Goal: Check status: Check status

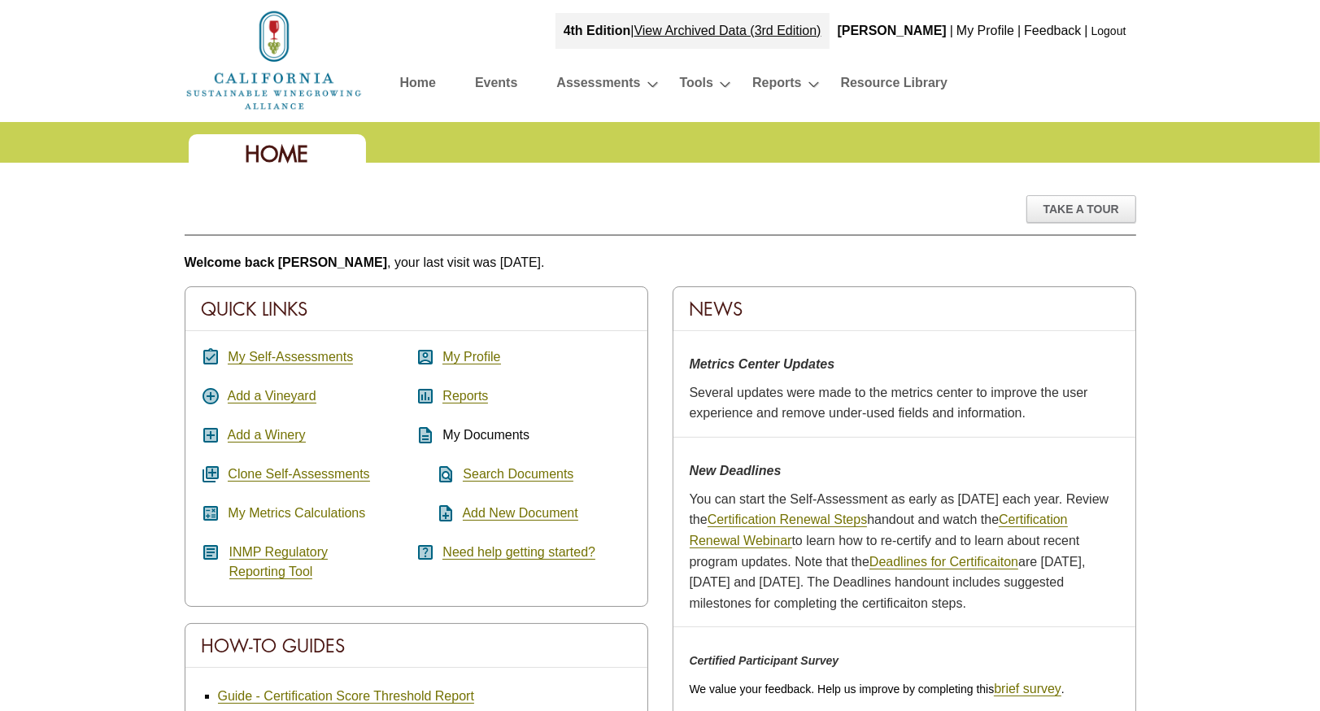
click at [328, 511] on link "My Metrics Calculations" at bounding box center [296, 513] width 137 height 15
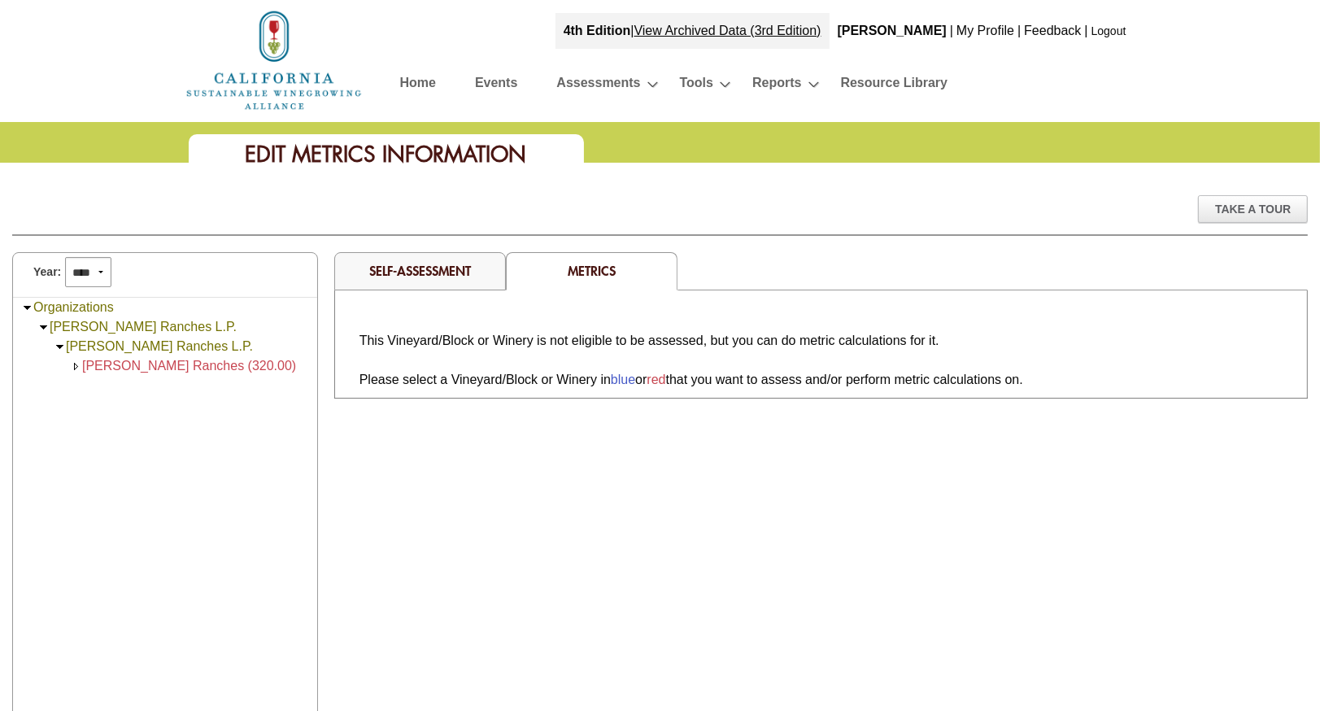
click at [185, 362] on span "[PERSON_NAME] Ranches (320.00)" at bounding box center [189, 366] width 214 height 14
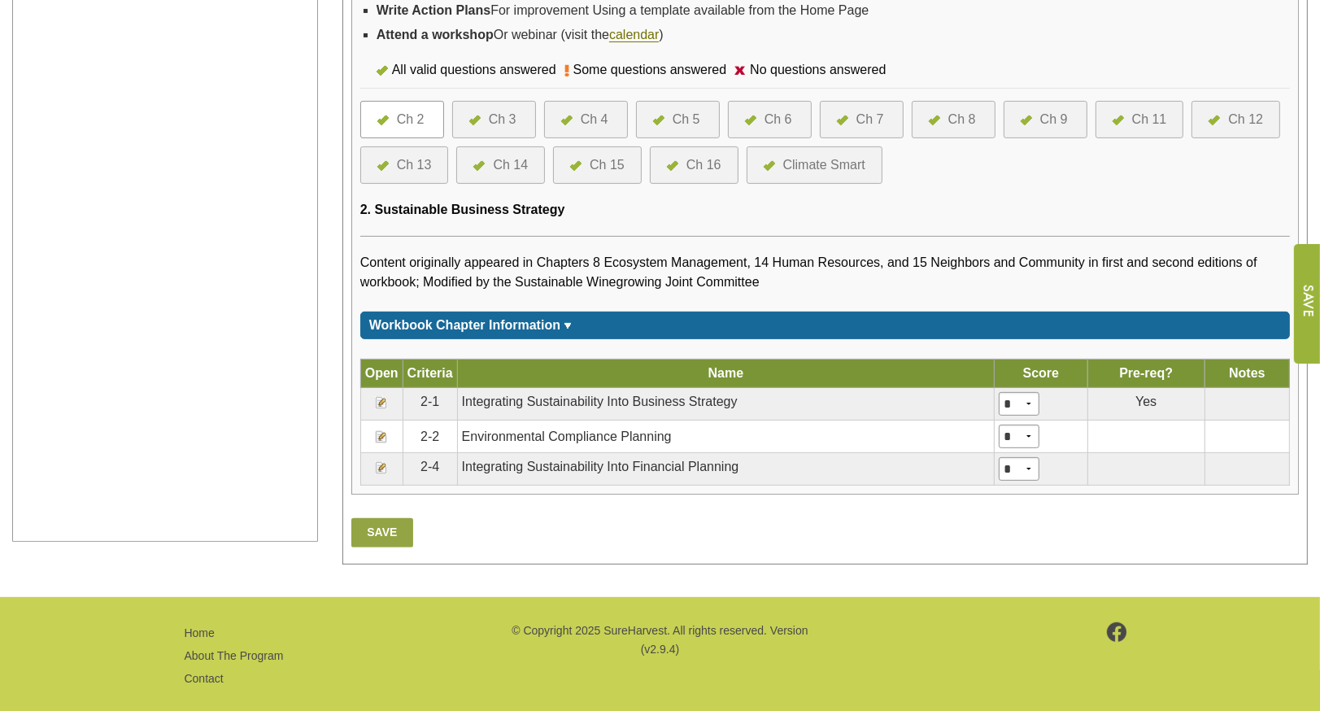
scroll to position [586, 0]
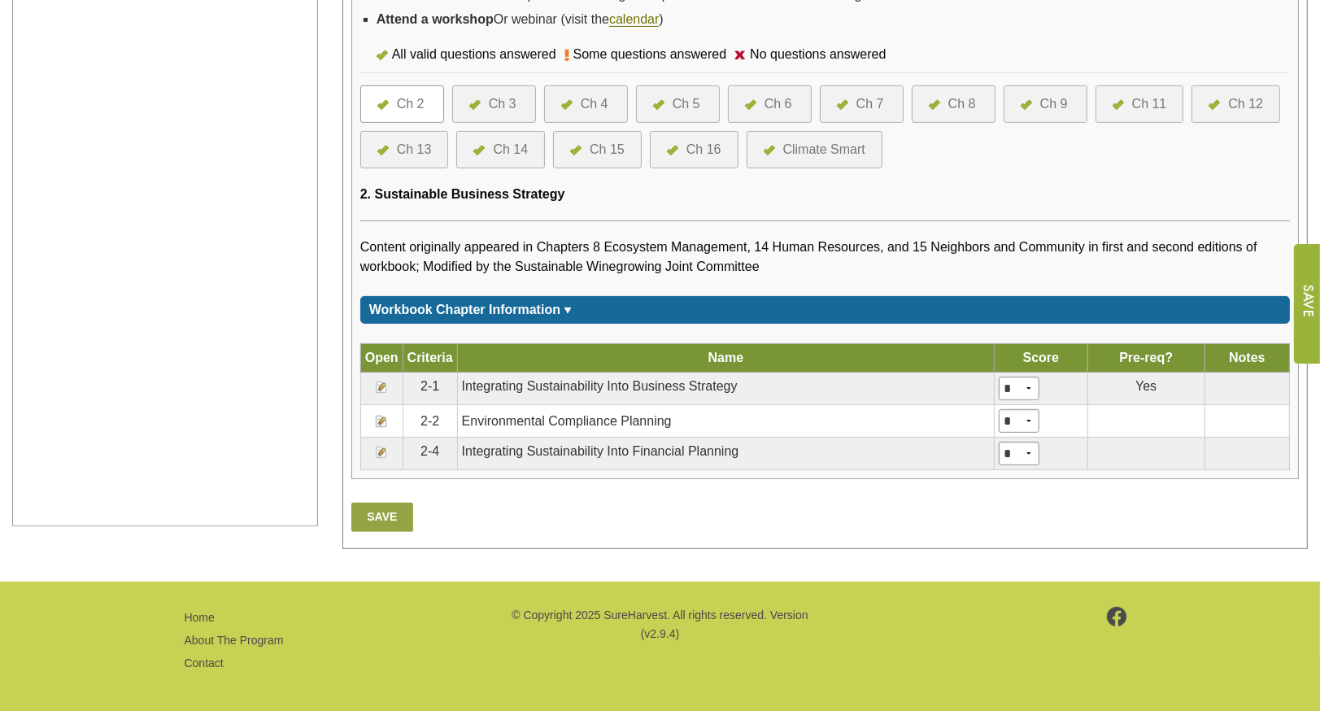
click at [516, 99] on link "Ch 3" at bounding box center [494, 104] width 50 height 20
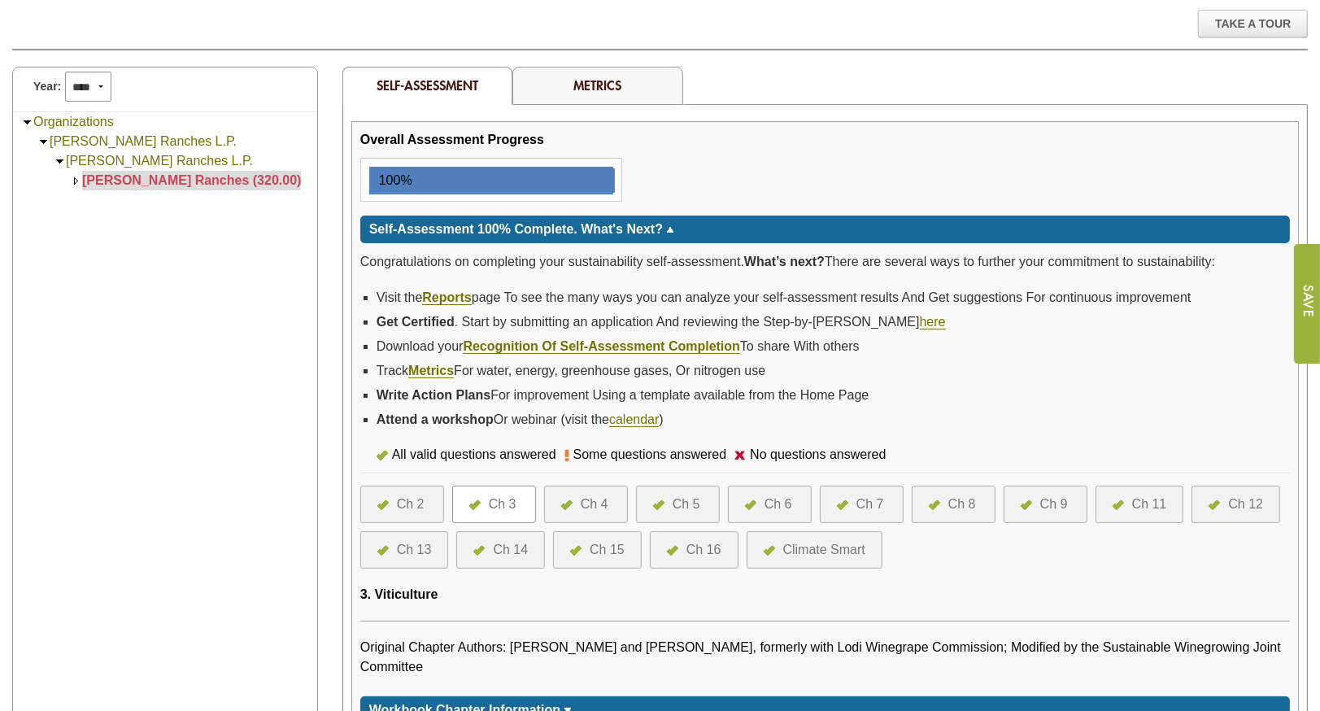
scroll to position [180, 0]
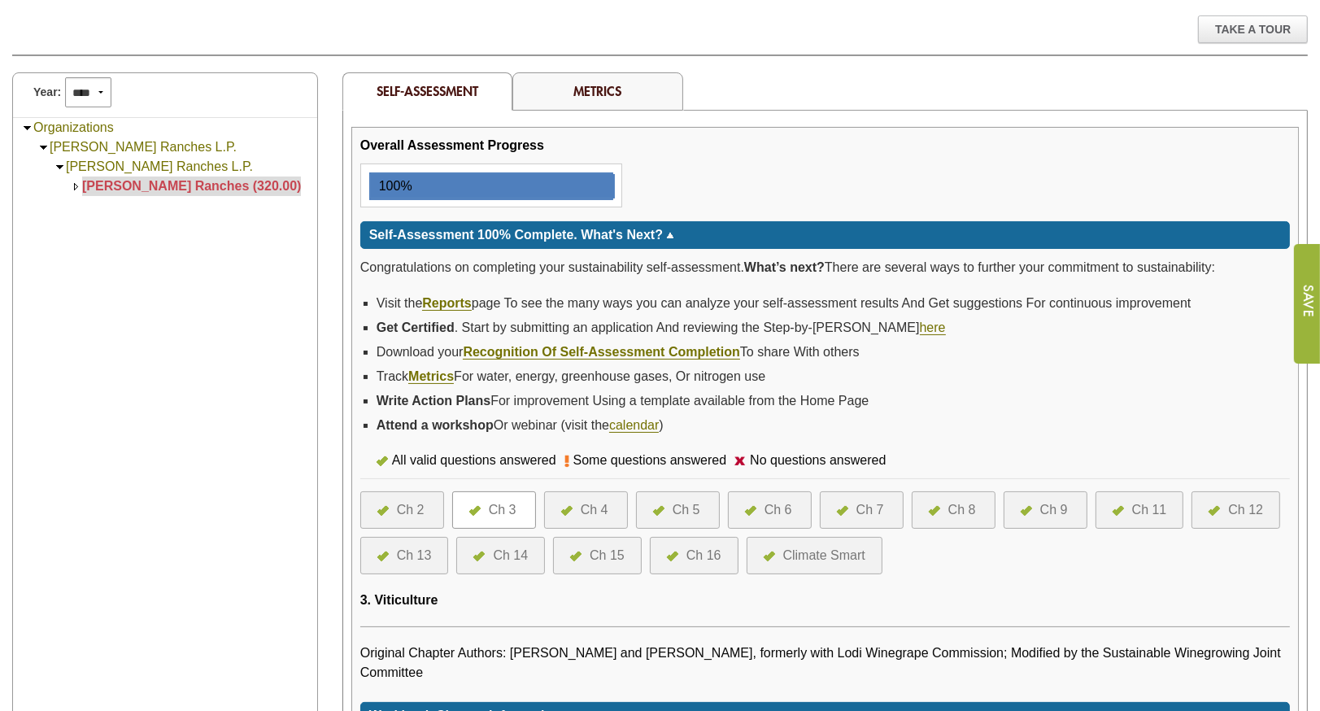
click at [625, 96] on div "Metrics" at bounding box center [597, 91] width 171 height 38
click at [595, 92] on link "Metrics" at bounding box center [598, 90] width 48 height 17
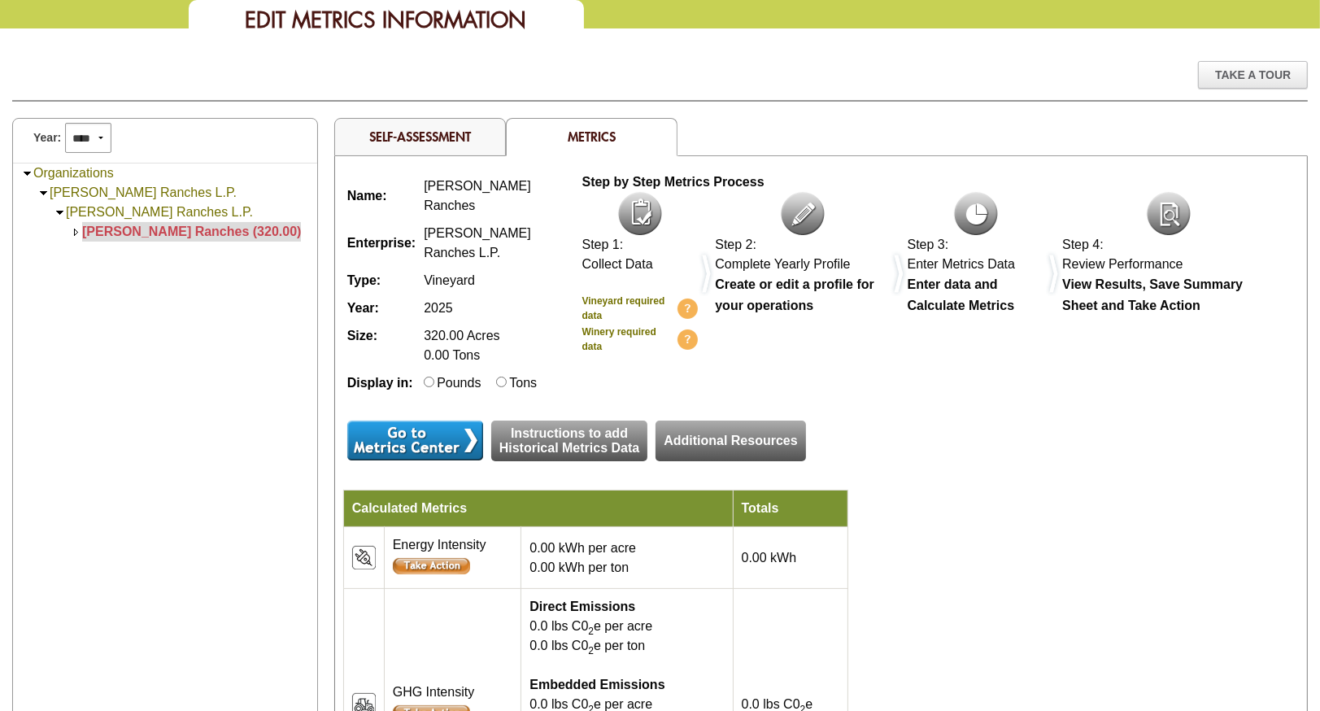
scroll to position [133, 0]
